Goal: Check status: Check status

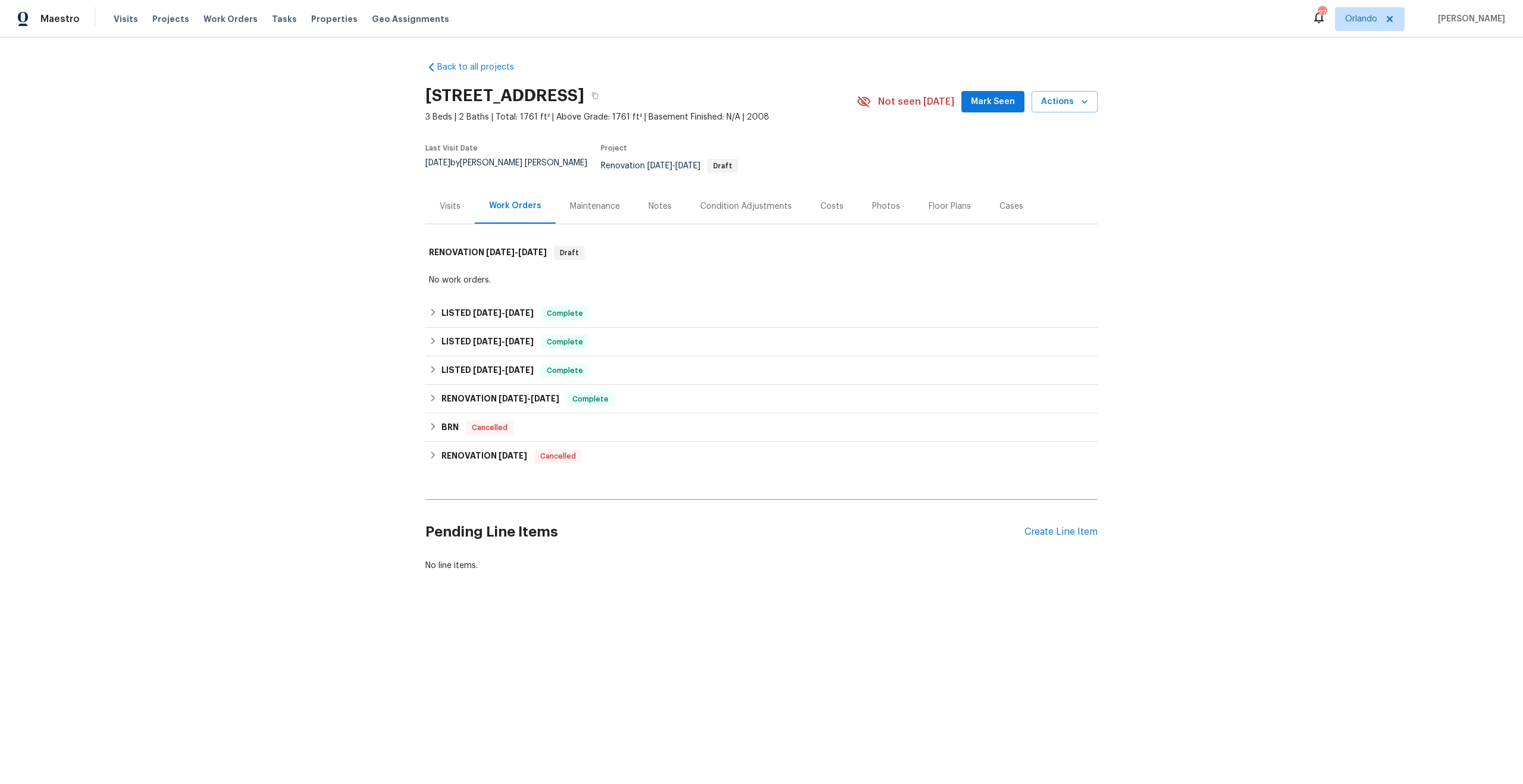
click at [834, 202] on div "Costs" at bounding box center [831, 205] width 51 height 35
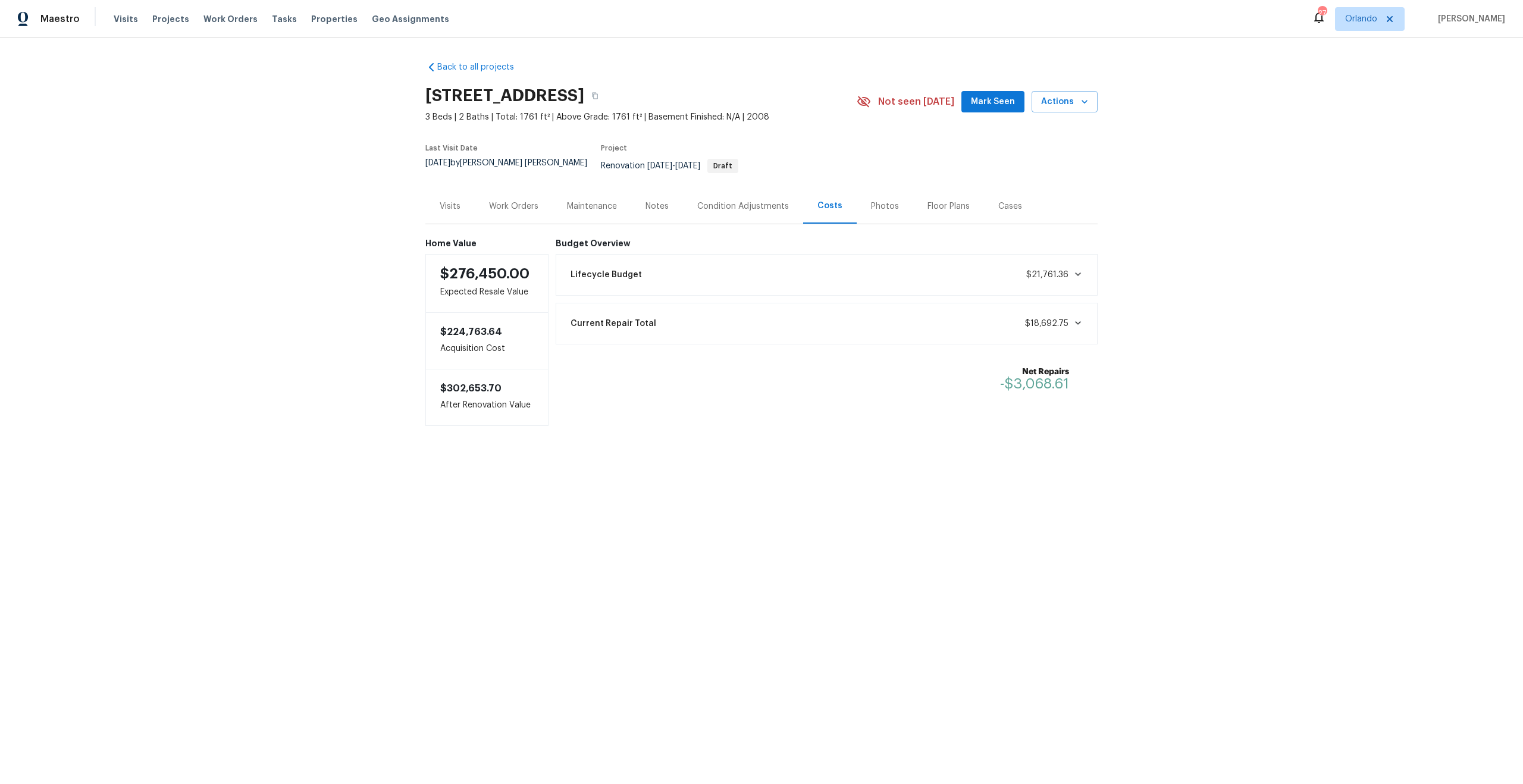
click at [516, 202] on div "Work Orders" at bounding box center [513, 205] width 50 height 12
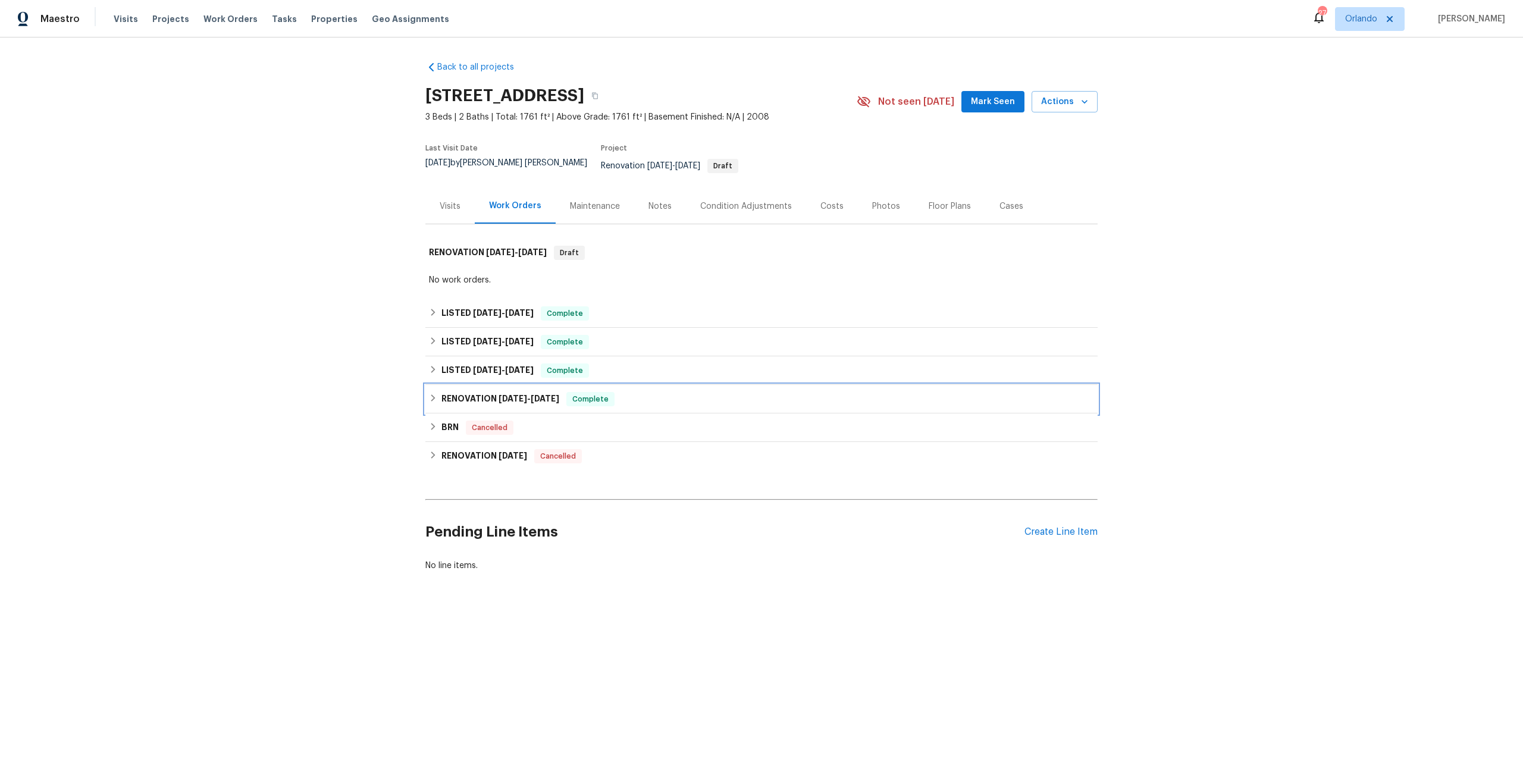
click at [500, 385] on div "RENOVATION [DATE] - [DATE] Complete" at bounding box center [762, 399] width 673 height 29
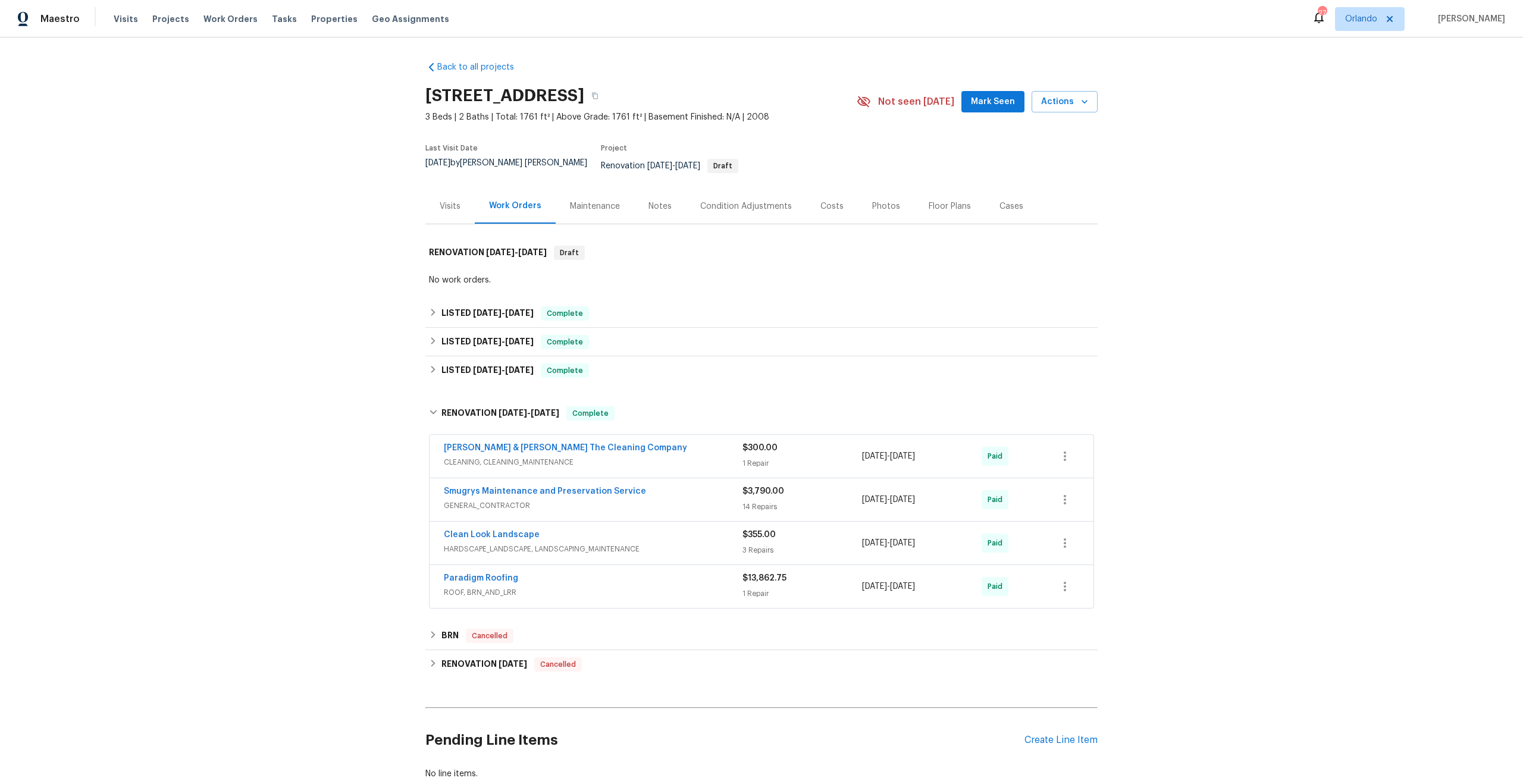
click at [647, 574] on div "Paradigm Roofing" at bounding box center [592, 579] width 298 height 14
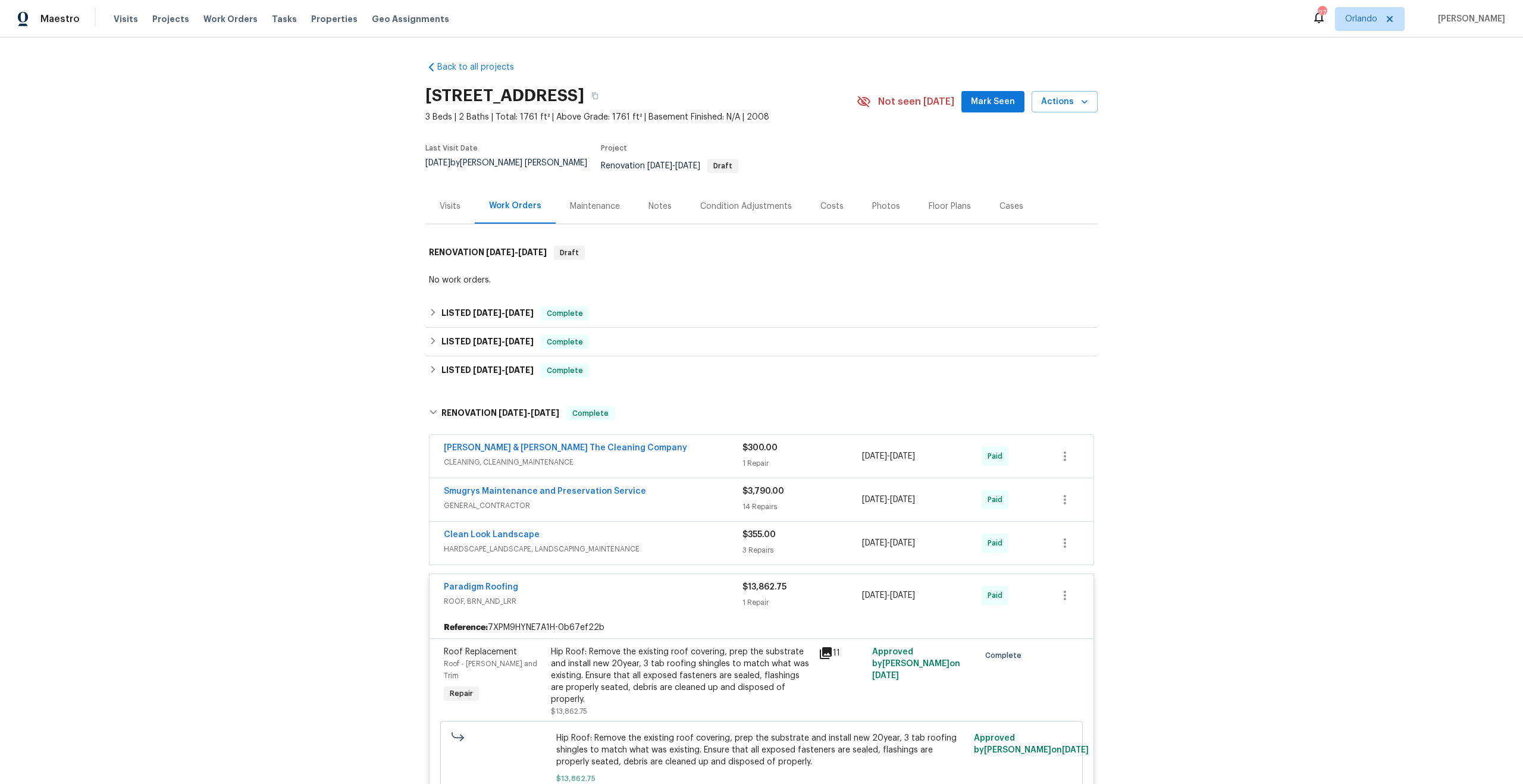
scroll to position [289, 0]
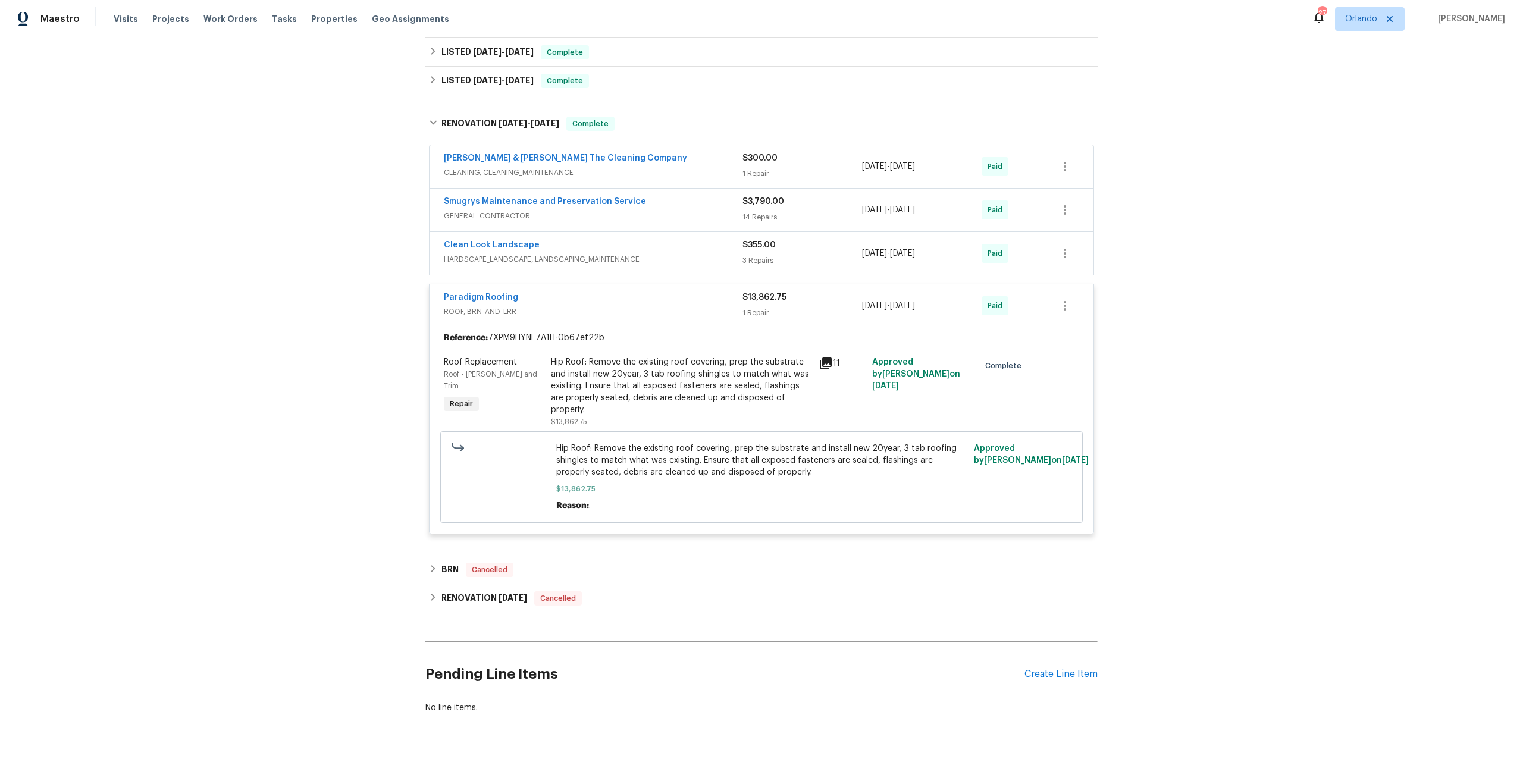
click at [815, 358] on div "11" at bounding box center [841, 391] width 53 height 78
click at [820, 358] on icon at bounding box center [825, 363] width 12 height 12
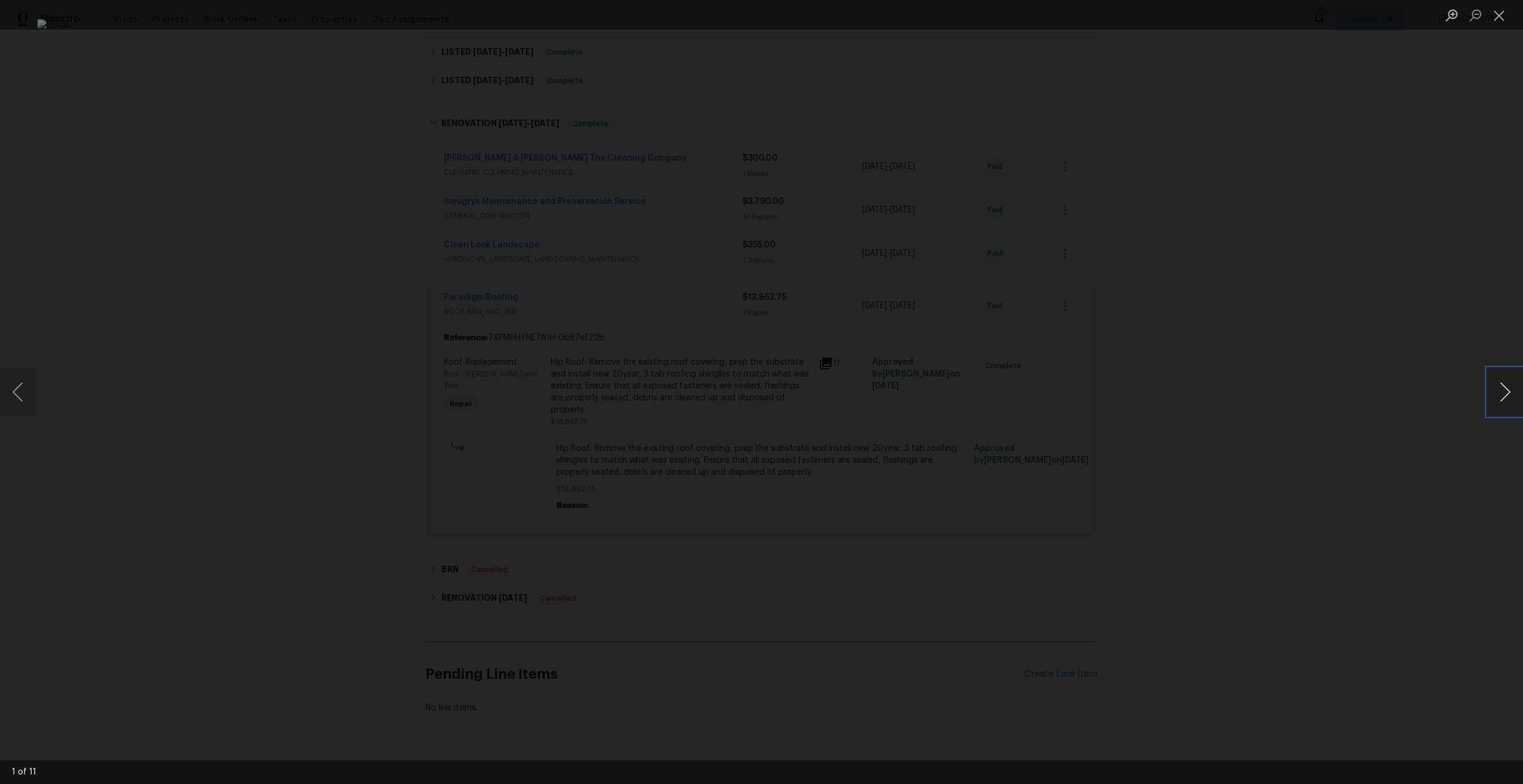
click at [1496, 384] on button "Next image" at bounding box center [1506, 391] width 36 height 48
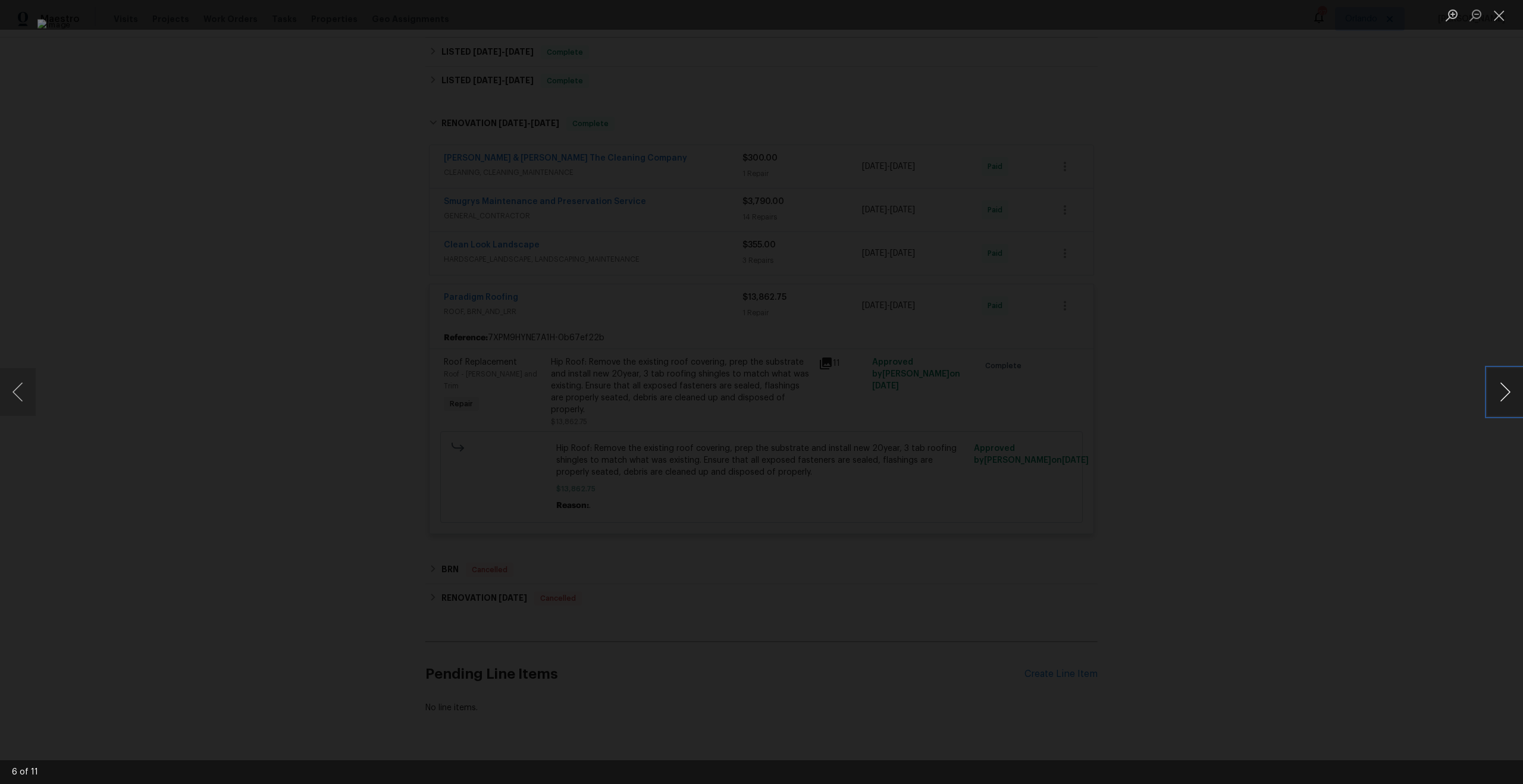
click at [1496, 384] on button "Next image" at bounding box center [1506, 391] width 36 height 48
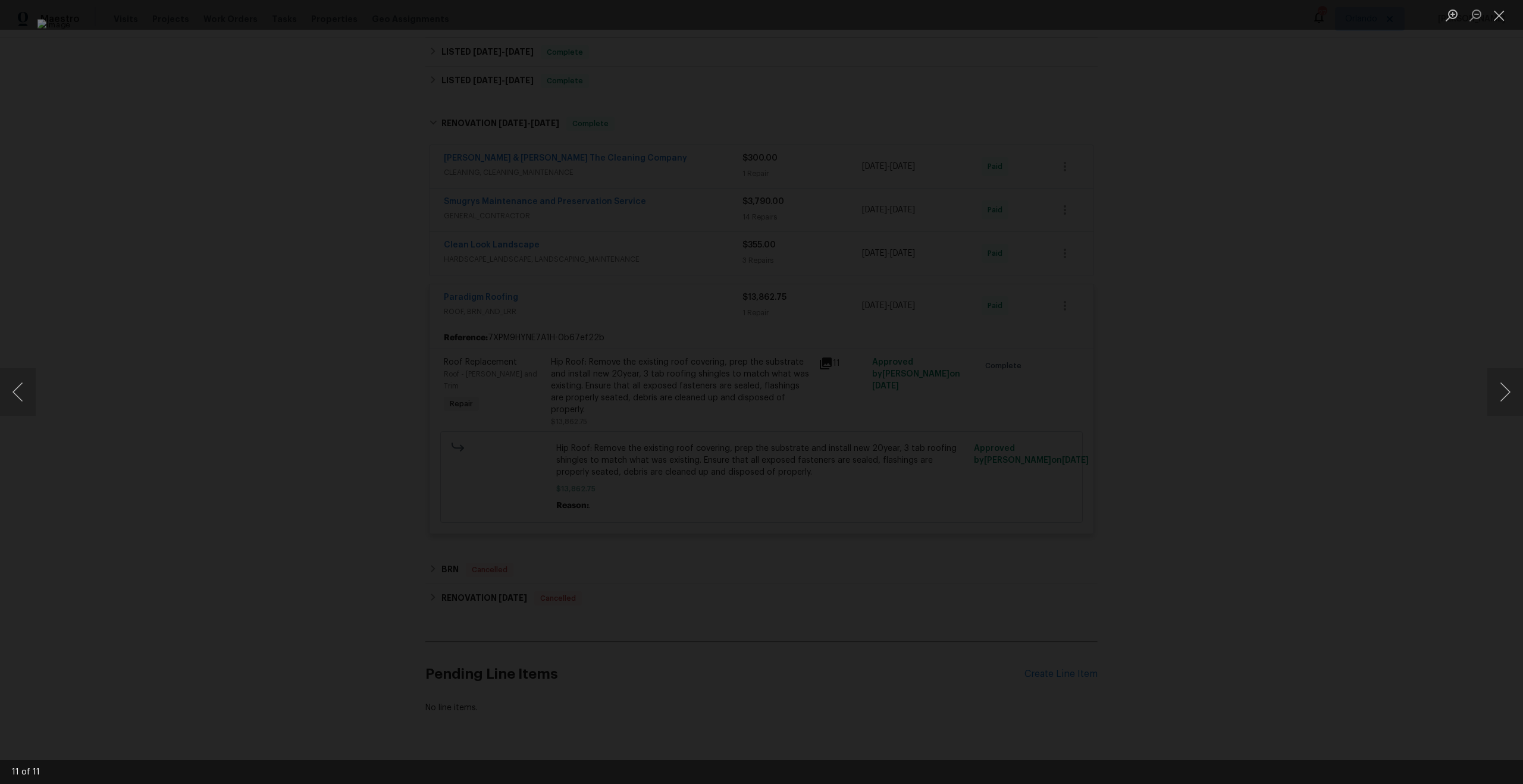
click at [1360, 371] on div "Lightbox" at bounding box center [761, 392] width 1523 height 784
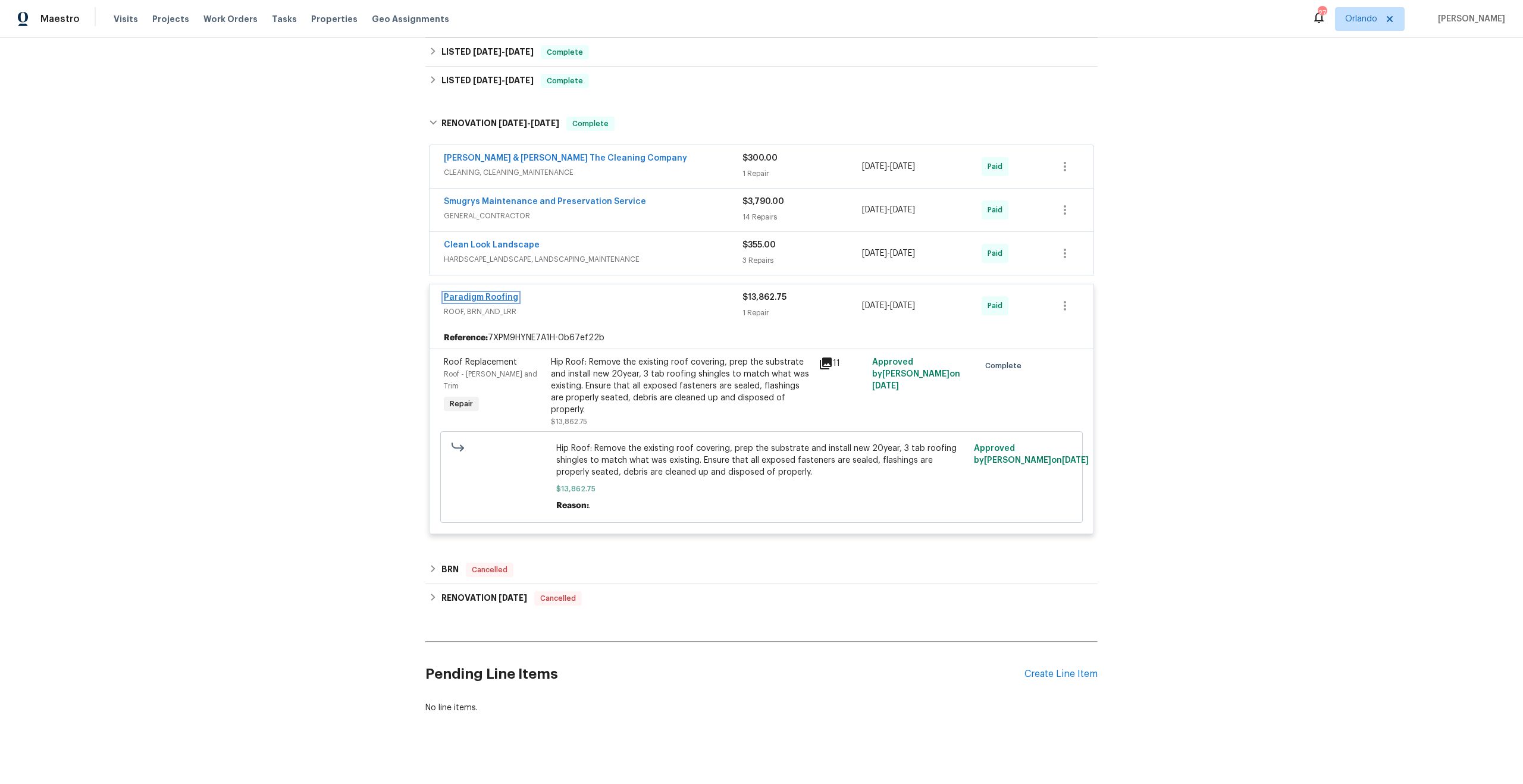
click at [467, 293] on link "Paradigm Roofing" at bounding box center [481, 296] width 74 height 8
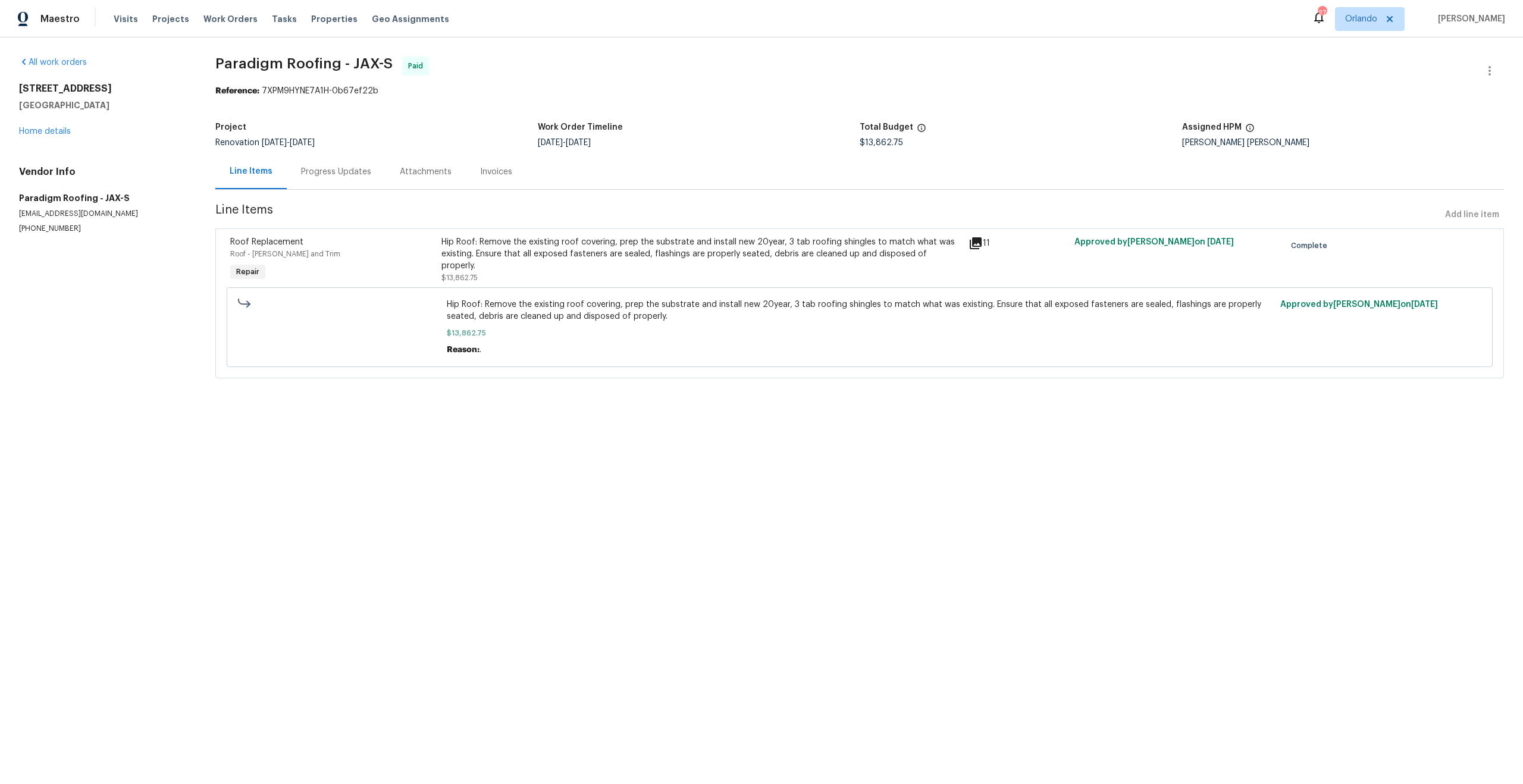
click at [321, 172] on div "Progress Updates" at bounding box center [336, 171] width 70 height 12
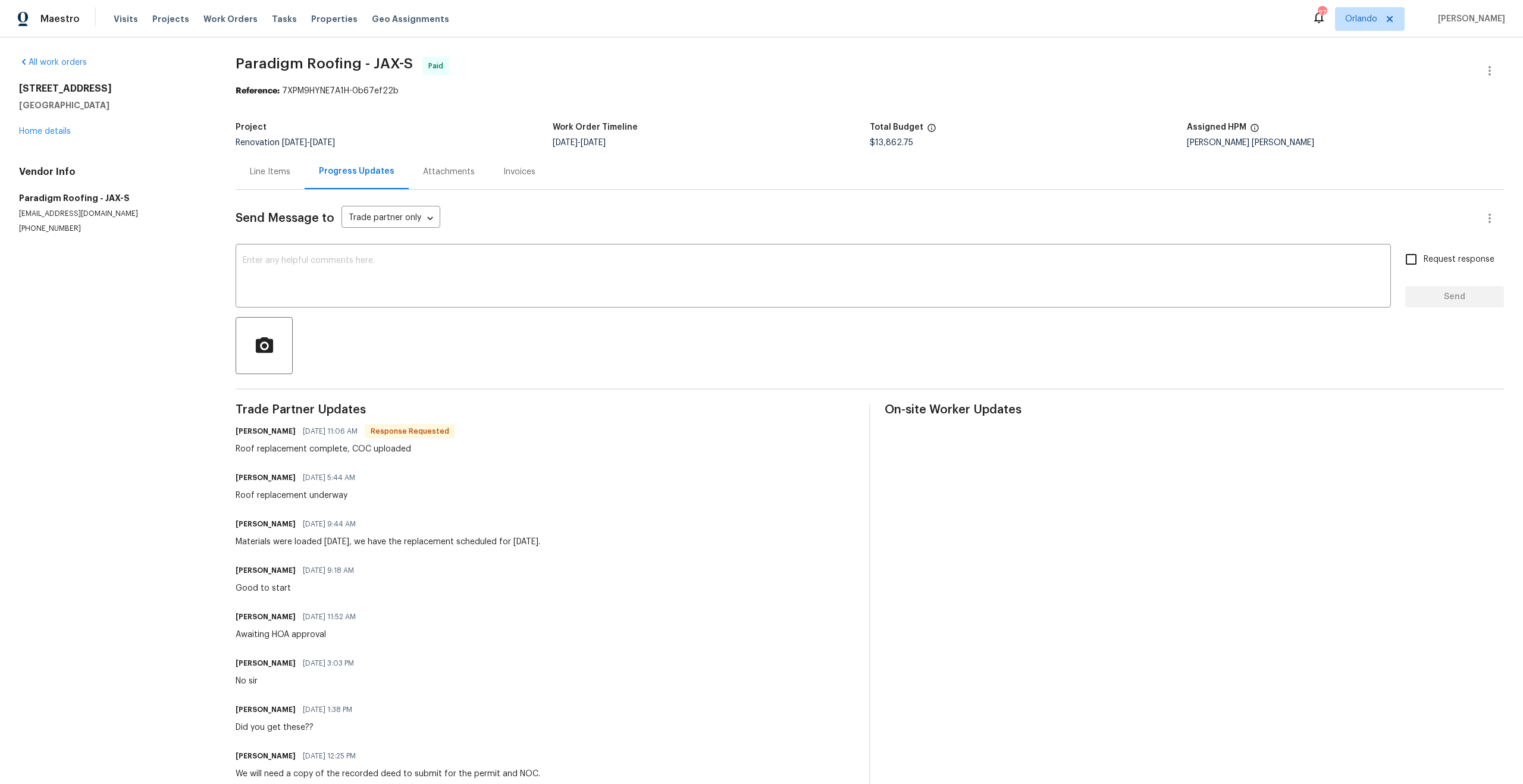
click at [463, 163] on div "Attachments" at bounding box center [448, 171] width 80 height 35
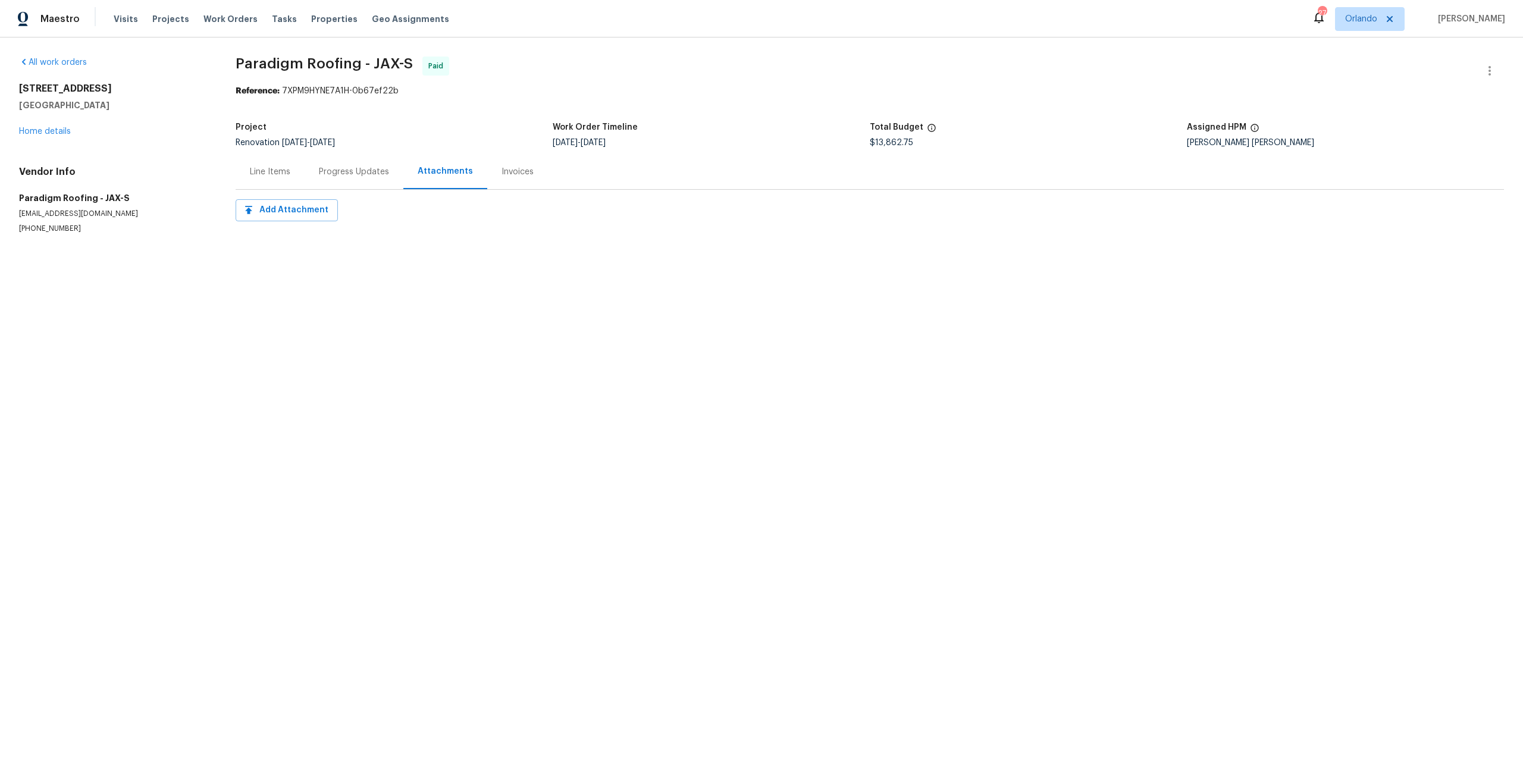
click at [335, 169] on div "Progress Updates" at bounding box center [354, 171] width 70 height 12
